Goal: Check status: Check status

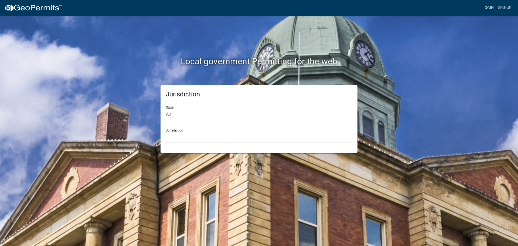
click at [489, 9] on link "Login" at bounding box center [488, 8] width 16 height 10
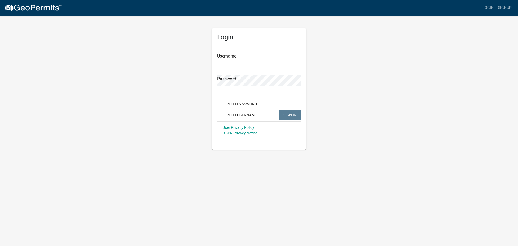
type input "mark.[PERSON_NAME]"
click at [293, 117] on span "SIGN IN" at bounding box center [289, 114] width 13 height 4
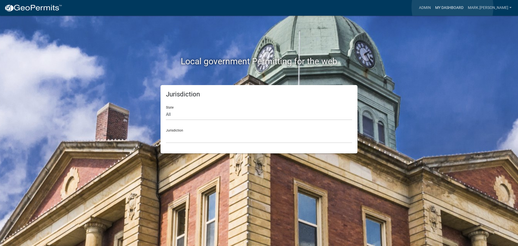
click at [452, 7] on link "My Dashboard" at bounding box center [449, 8] width 33 height 10
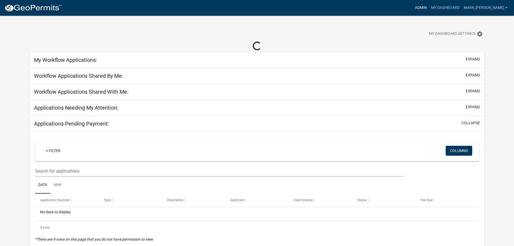
click at [429, 8] on link "Admin" at bounding box center [421, 8] width 16 height 10
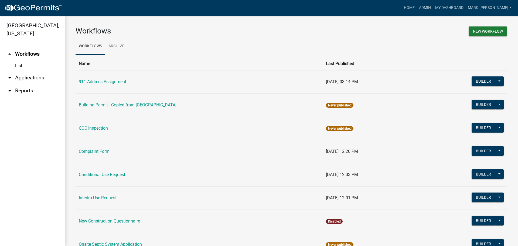
click at [19, 66] on link "List" at bounding box center [32, 65] width 65 height 11
click at [34, 78] on link "arrow_drop_down Applications" at bounding box center [32, 77] width 65 height 13
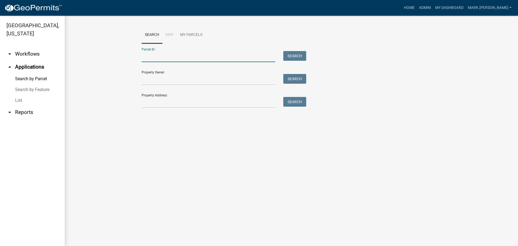
click at [160, 56] on input "Parcel ID:" at bounding box center [209, 56] width 134 height 11
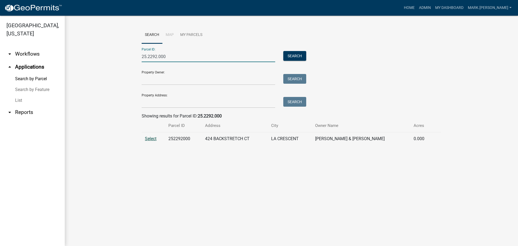
type input "25.2292.000"
click at [145, 137] on span "Select" at bounding box center [151, 138] width 12 height 5
